Goal: Navigation & Orientation: Find specific page/section

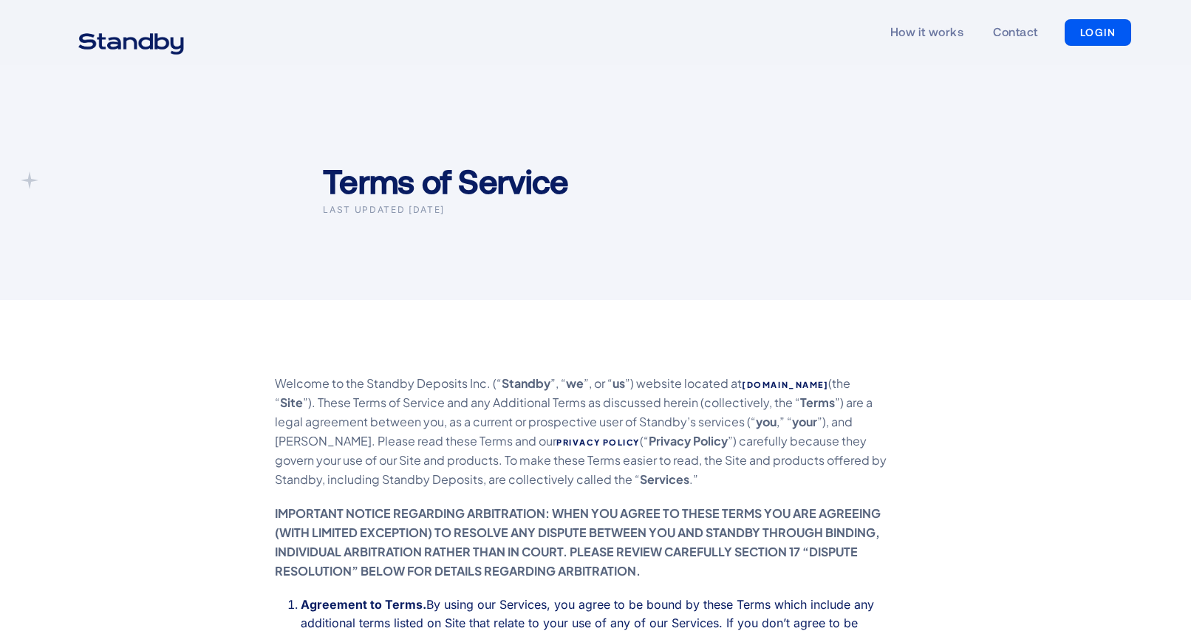
scroll to position [1102, 0]
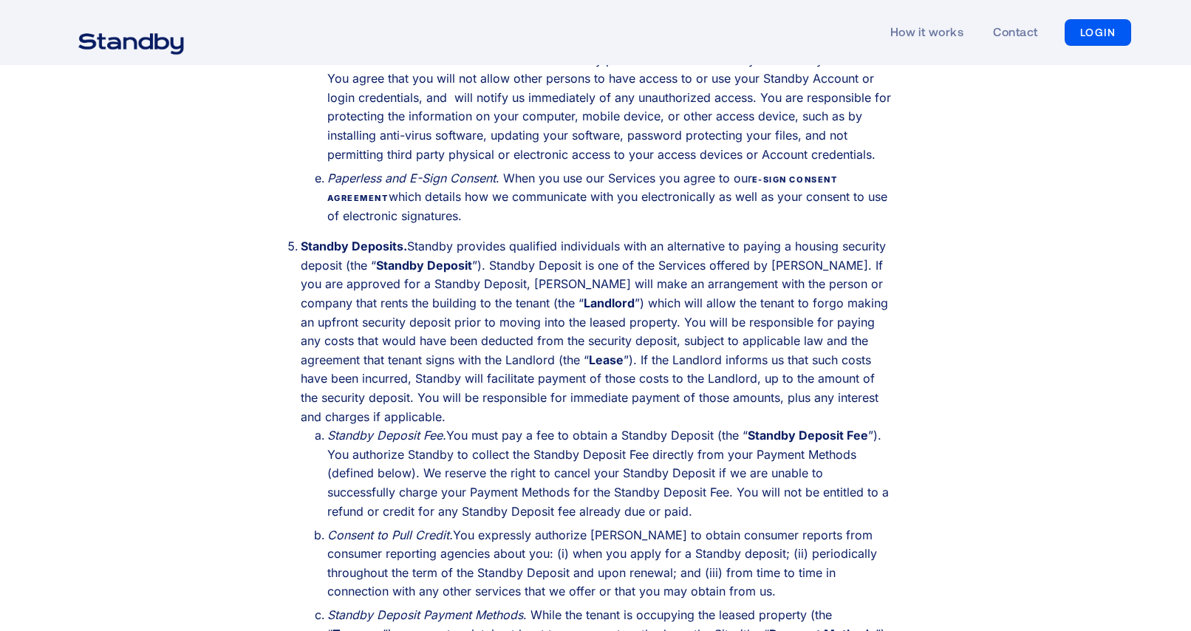
click at [493, 169] on li "‍ Paperless and E-Sign Consent . When you use our Services you agree to our E-S…" at bounding box center [609, 197] width 565 height 57
click at [691, 169] on li "‍ Paperless and E-Sign Consent . When you use our Services you agree to our E-S…" at bounding box center [609, 197] width 565 height 57
drag, startPoint x: 634, startPoint y: 209, endPoint x: 615, endPoint y: 209, distance: 19.2
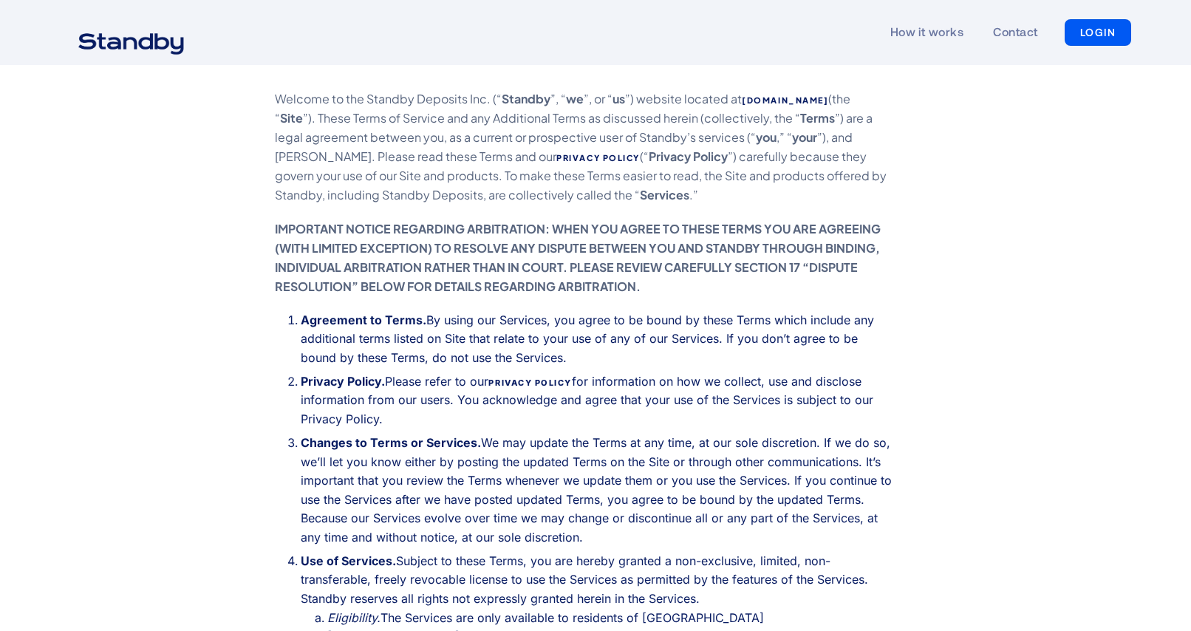
scroll to position [0, 0]
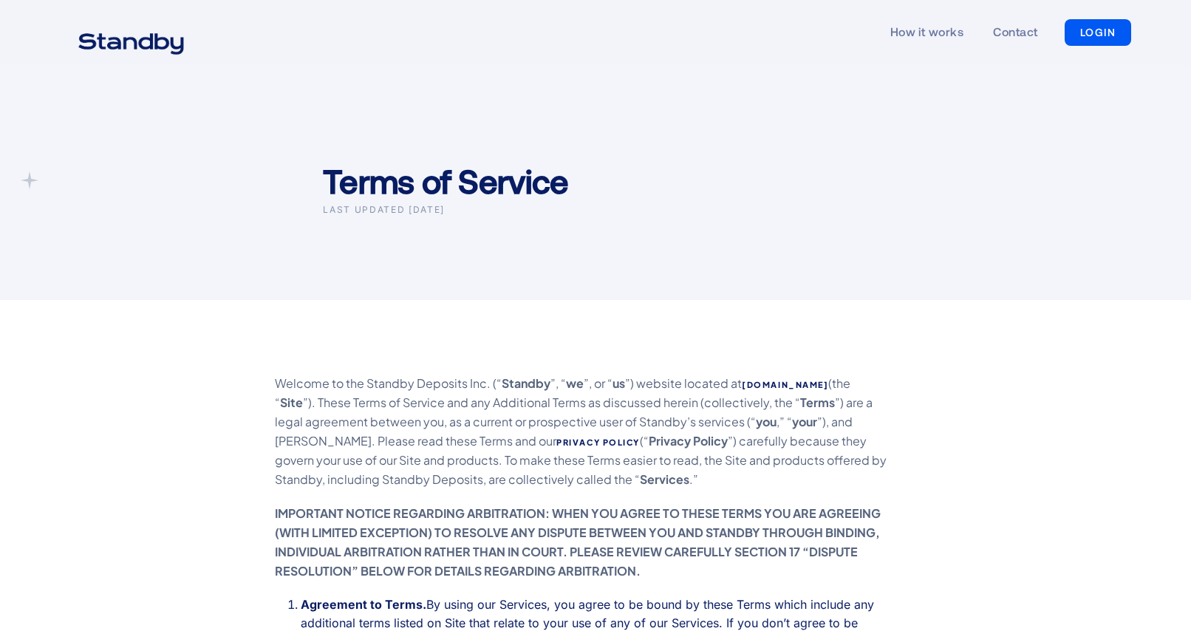
click at [442, 186] on h1 "Terms of Service" at bounding box center [445, 181] width 245 height 43
click at [154, 45] on img "home" at bounding box center [131, 42] width 143 height 37
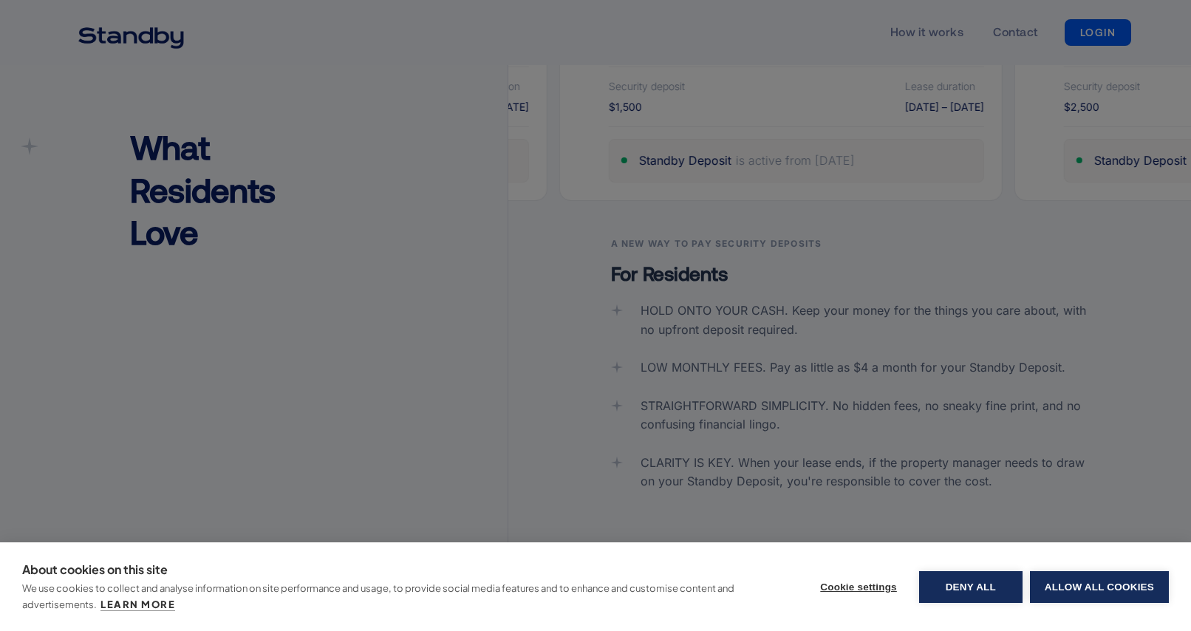
scroll to position [2457, 0]
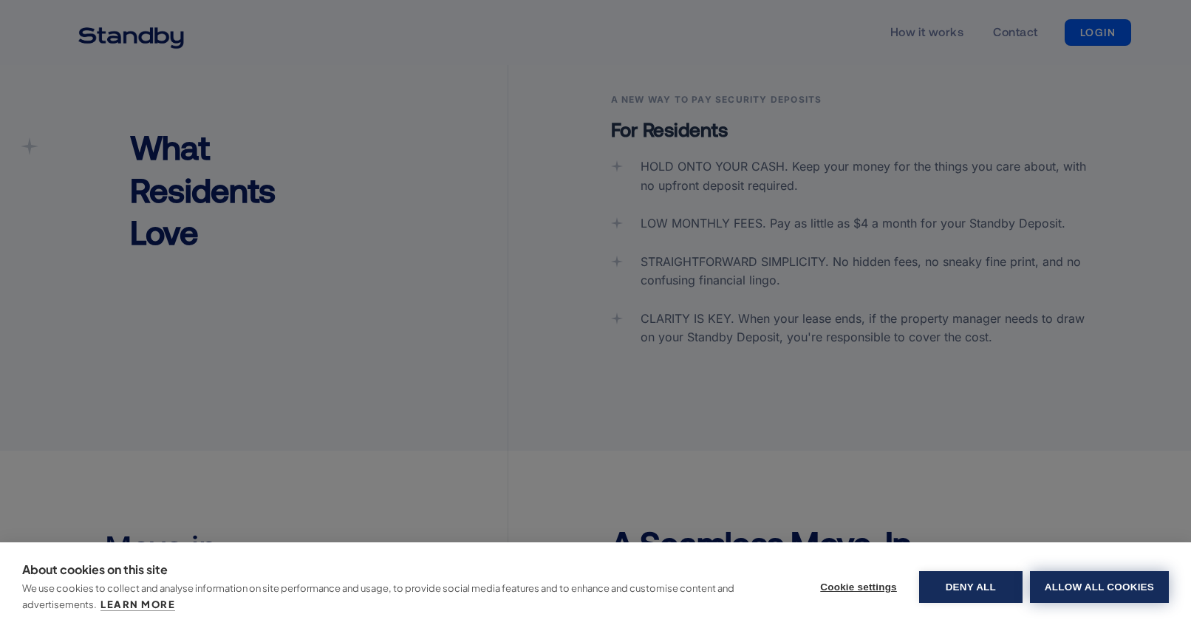
click at [1055, 589] on button "Allow all cookies" at bounding box center [1099, 587] width 139 height 32
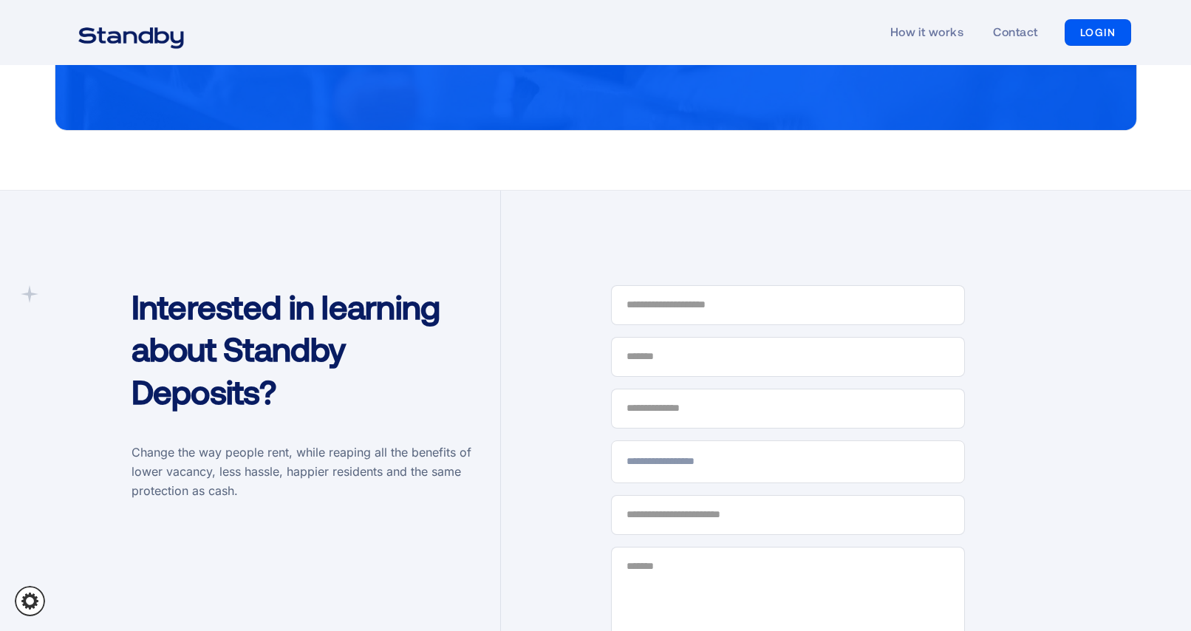
scroll to position [4342, 0]
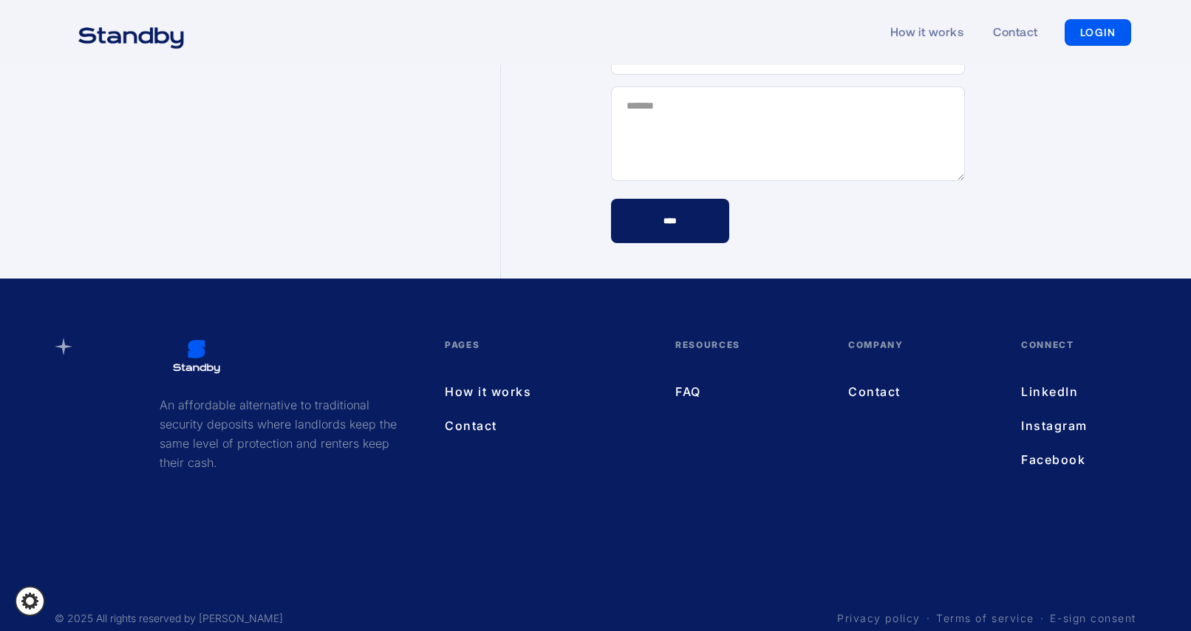
click at [986, 611] on link "Terms of service" at bounding box center [985, 618] width 98 height 15
